Goal: Information Seeking & Learning: Learn about a topic

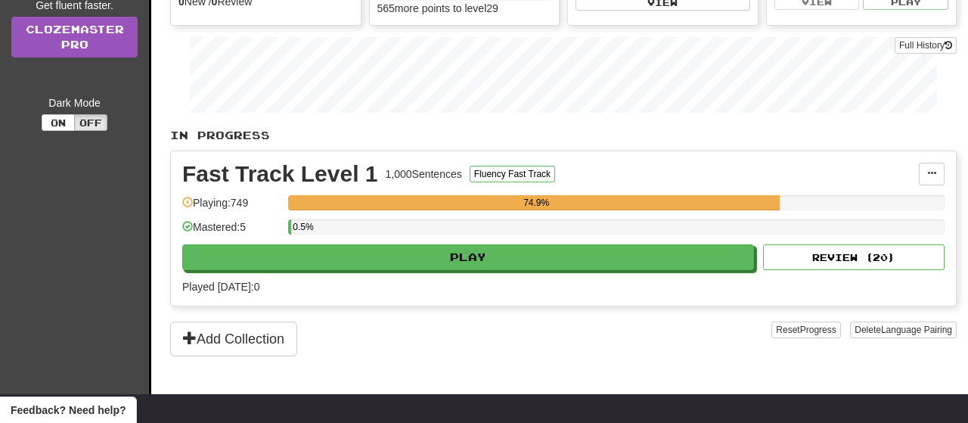
scroll to position [198, 0]
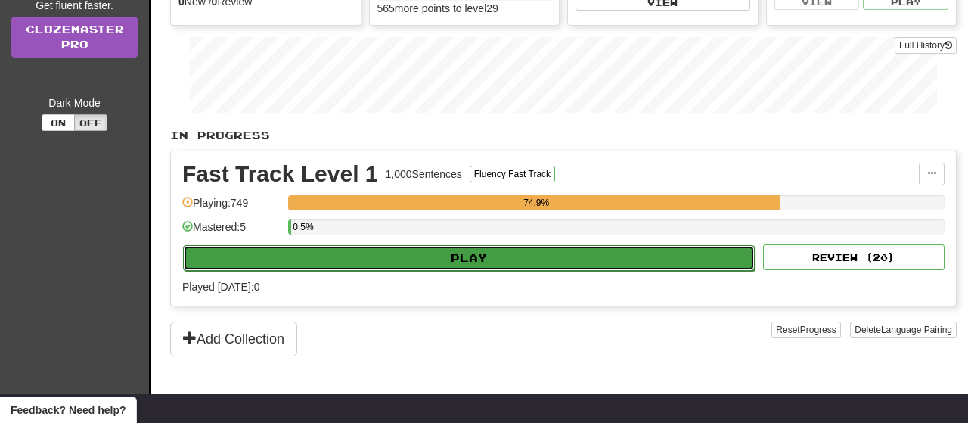
click at [488, 259] on button "Play" at bounding box center [469, 258] width 572 height 26
select select "**"
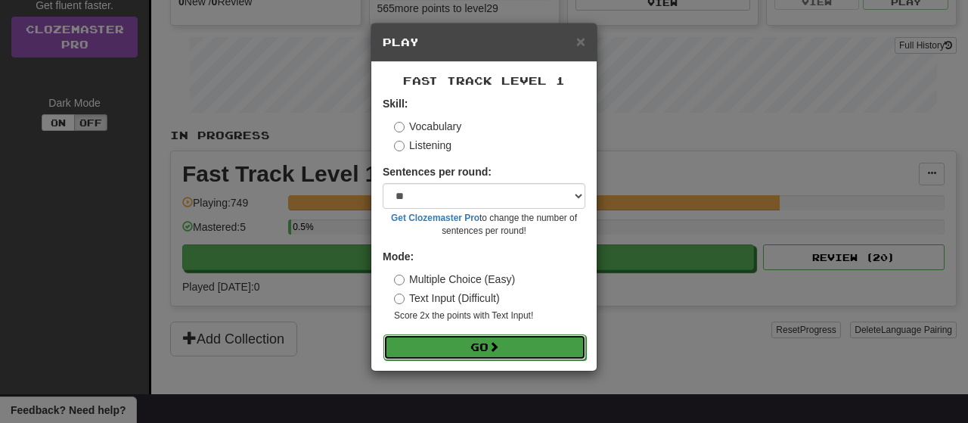
click at [479, 349] on button "Go" at bounding box center [484, 347] width 203 height 26
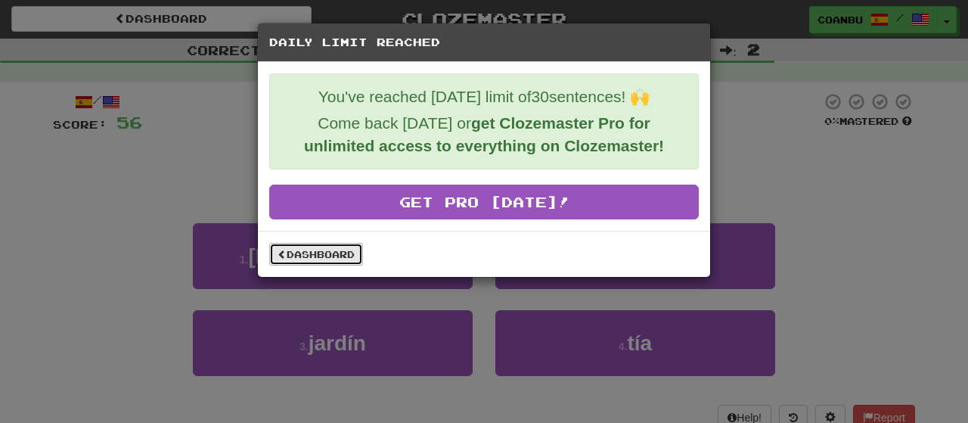
click at [338, 256] on link "Dashboard" at bounding box center [316, 254] width 94 height 23
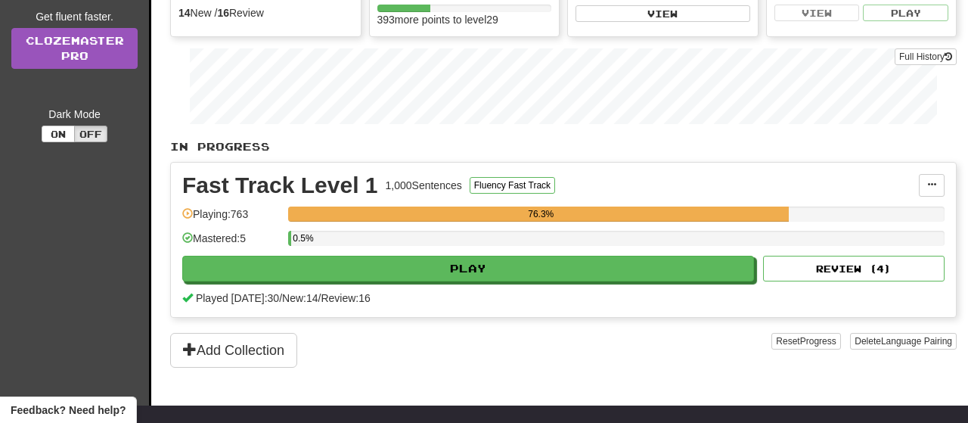
scroll to position [187, 0]
